Goal: Use online tool/utility: Utilize a website feature to perform a specific function

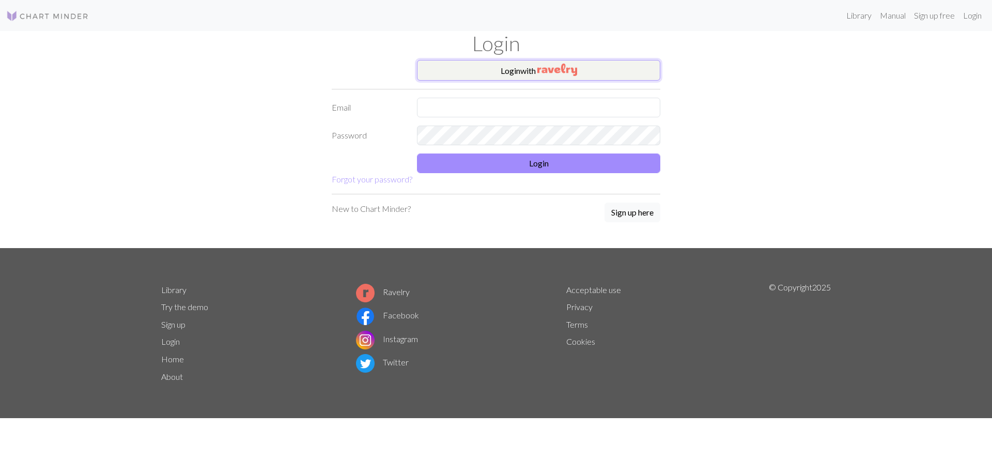
click at [501, 70] on button "Login with" at bounding box center [538, 70] width 243 height 21
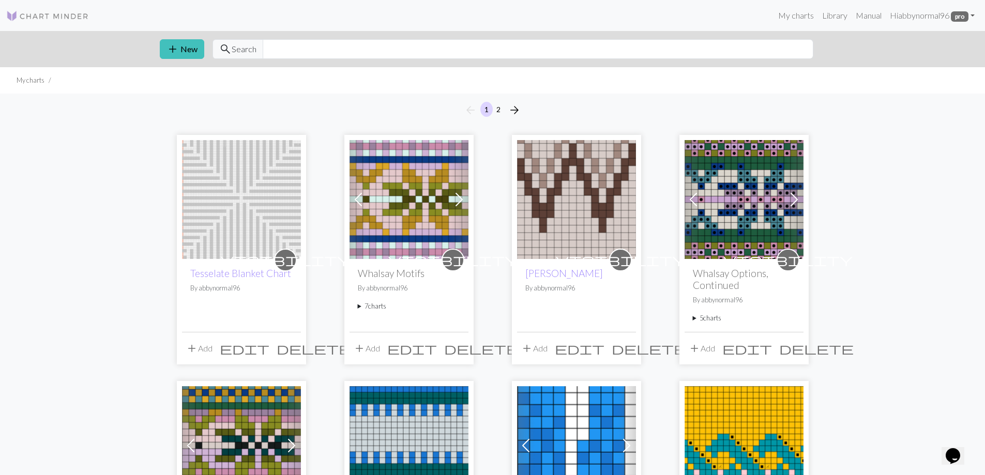
click at [245, 238] on img at bounding box center [241, 199] width 119 height 119
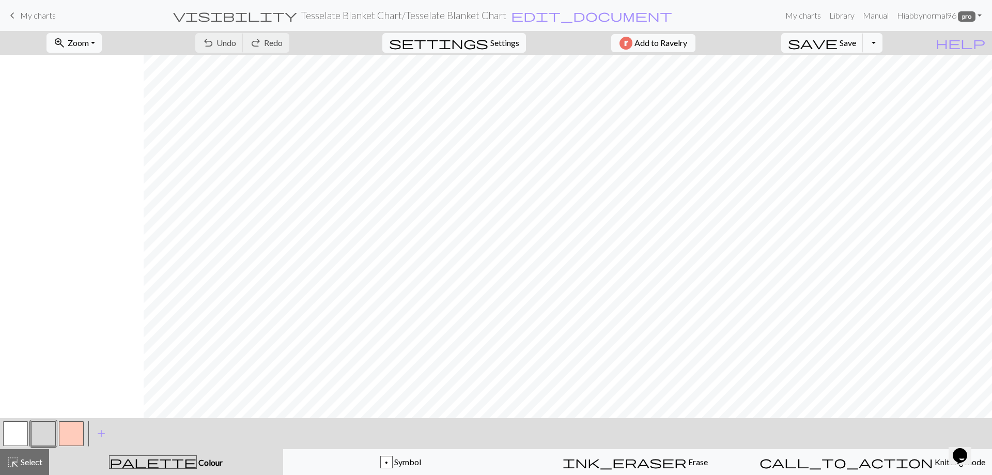
scroll to position [0, 144]
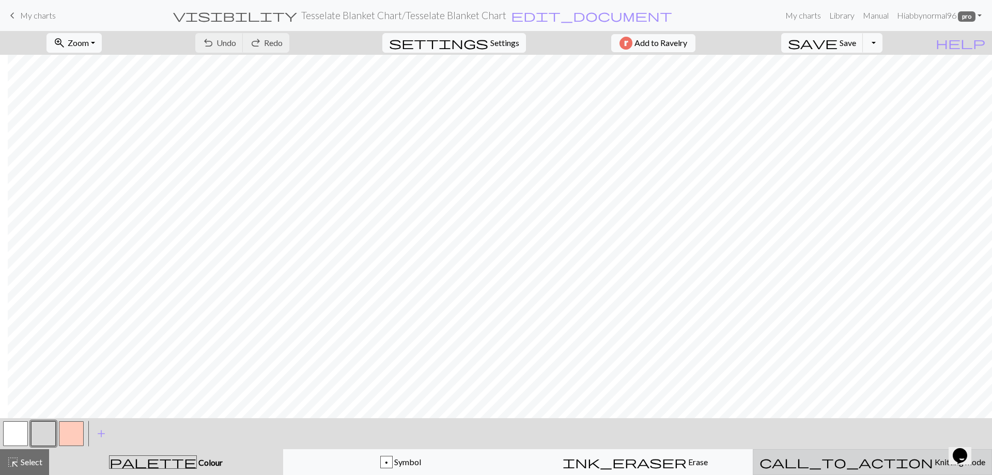
click at [825, 456] on div "call_to_action Knitting mode Knitting mode" at bounding box center [873, 462] width 226 height 12
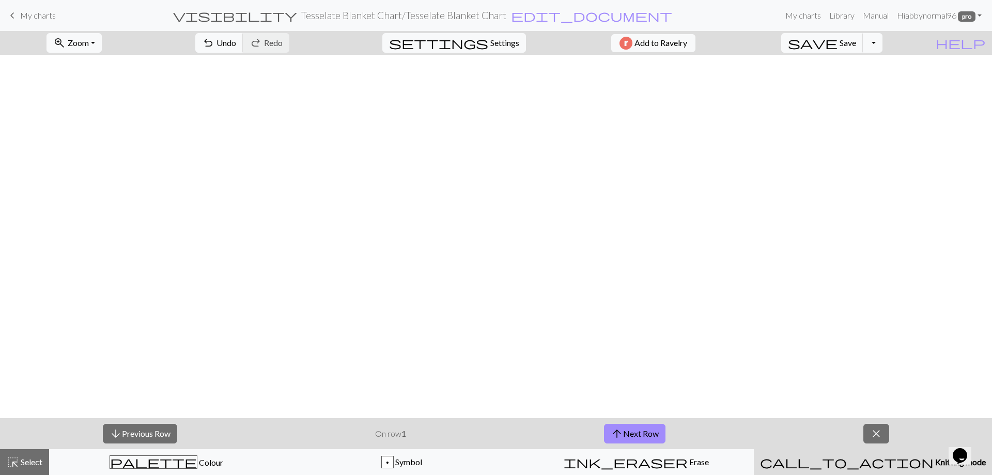
scroll to position [435, 144]
click at [86, 42] on span "Zoom" at bounding box center [78, 43] width 21 height 10
click at [102, 85] on button "Fit width" at bounding box center [88, 82] width 82 height 17
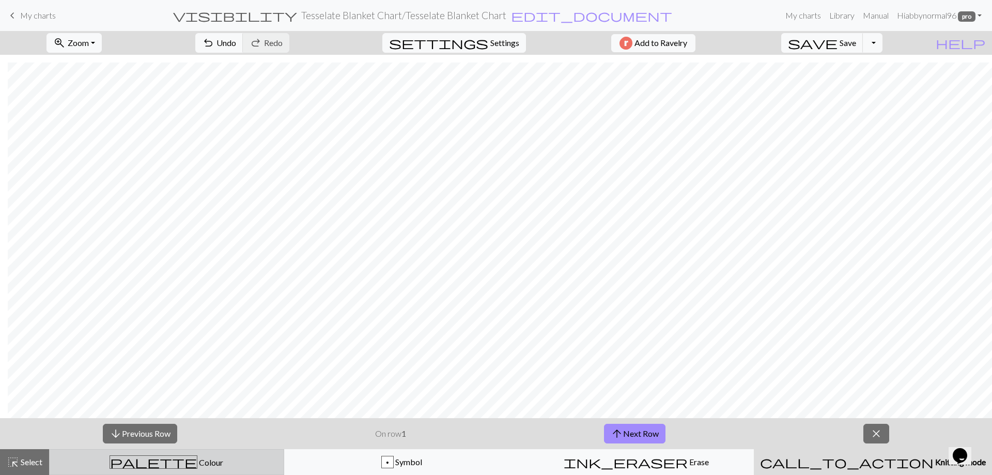
click at [193, 462] on div "palette Colour Colour" at bounding box center [167, 461] width 222 height 13
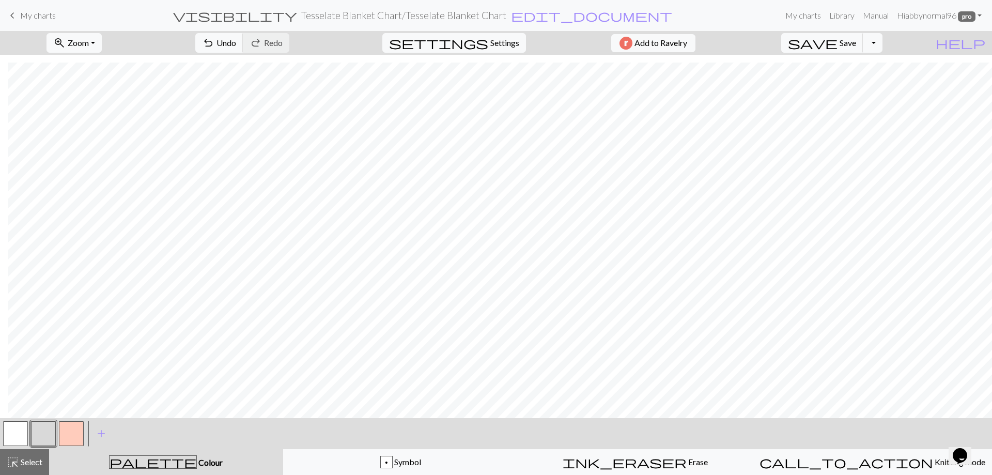
click at [67, 433] on button "button" at bounding box center [71, 433] width 25 height 25
click at [75, 433] on button "button" at bounding box center [71, 433] width 25 height 25
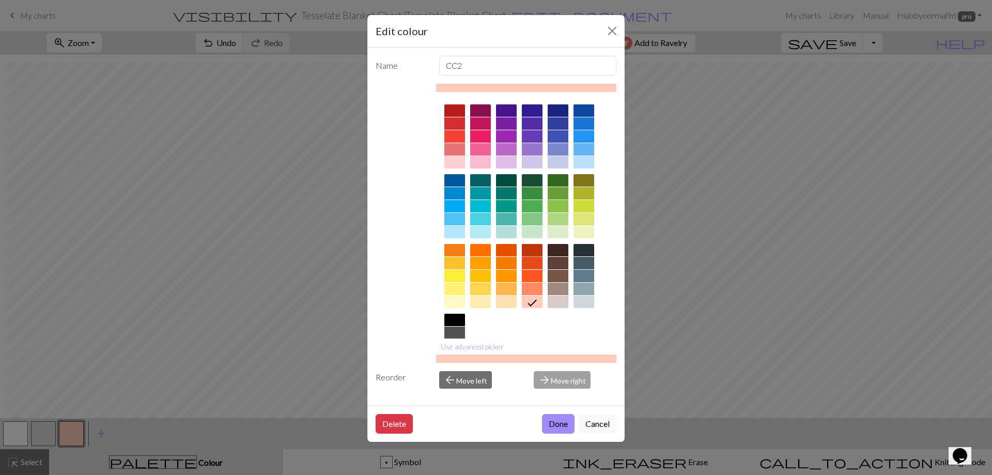
click at [536, 251] on div at bounding box center [532, 250] width 21 height 12
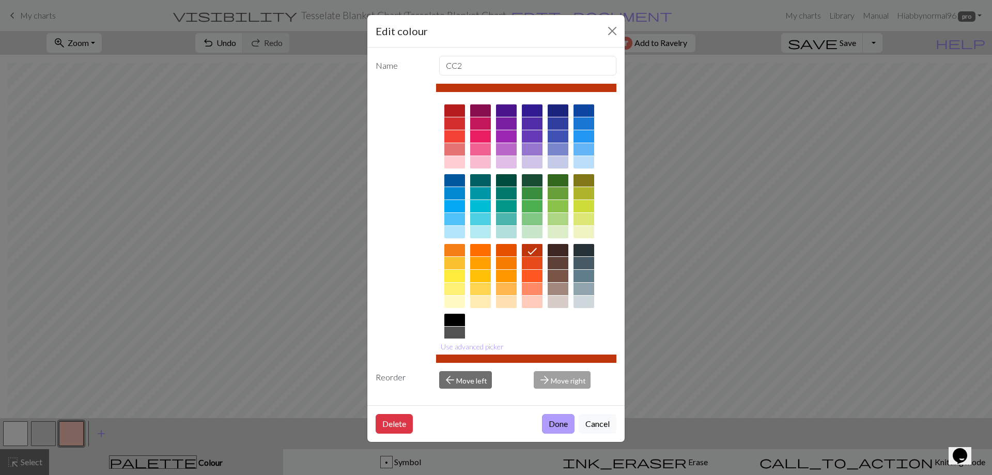
click at [553, 423] on button "Done" at bounding box center [558, 424] width 33 height 20
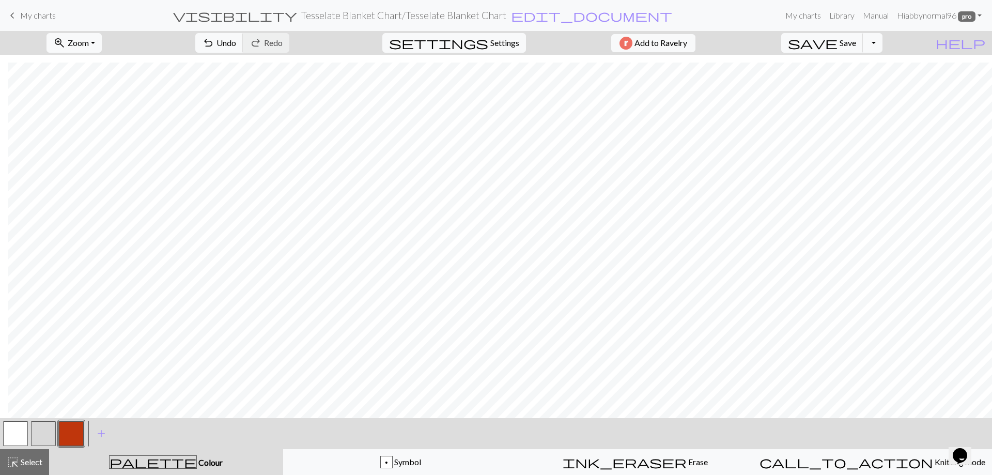
click at [74, 433] on button "button" at bounding box center [71, 433] width 25 height 25
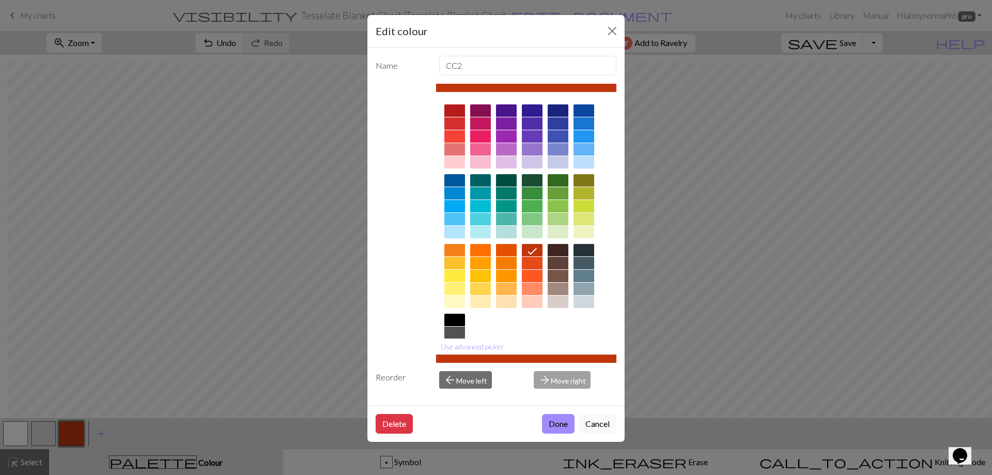
click at [456, 110] on div at bounding box center [455, 110] width 21 height 12
click at [552, 426] on button "Done" at bounding box center [558, 424] width 33 height 20
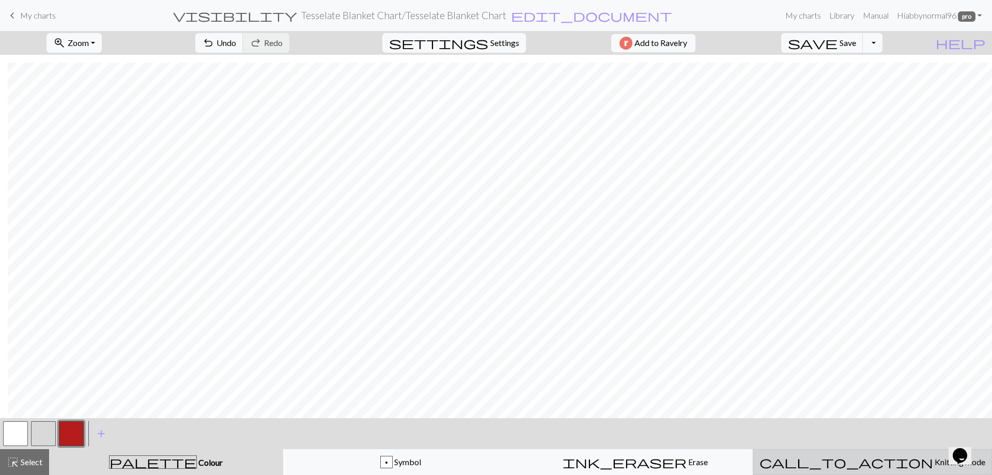
click at [890, 456] on div "call_to_action Knitting mode Knitting mode" at bounding box center [873, 462] width 226 height 12
